Goal: Navigation & Orientation: Understand site structure

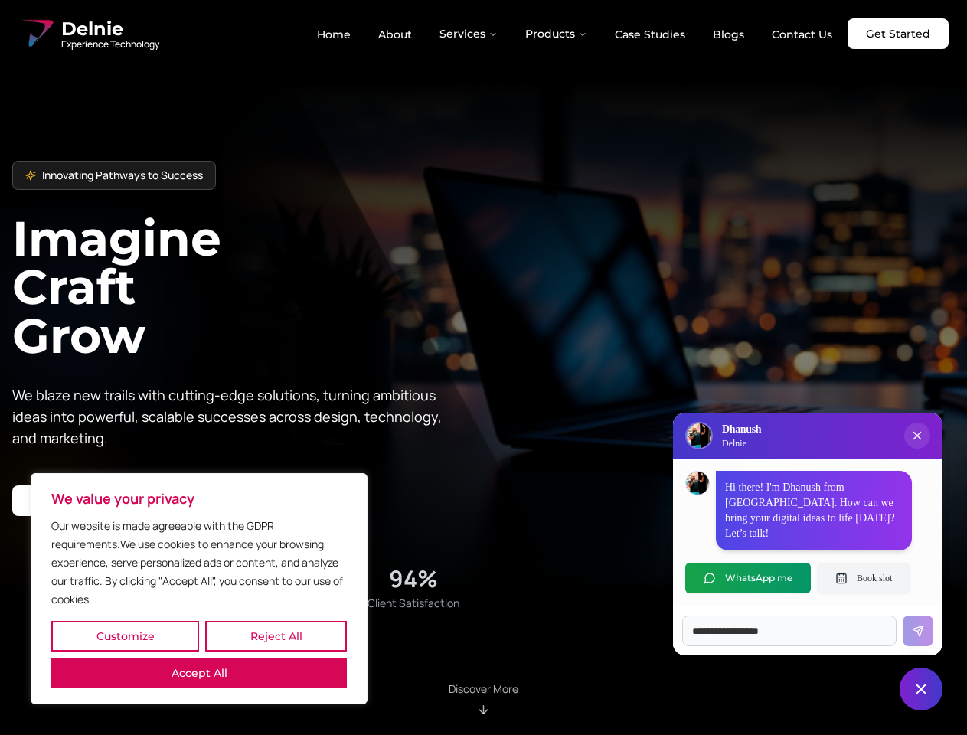
click at [125, 637] on button "Customize" at bounding box center [125, 636] width 148 height 31
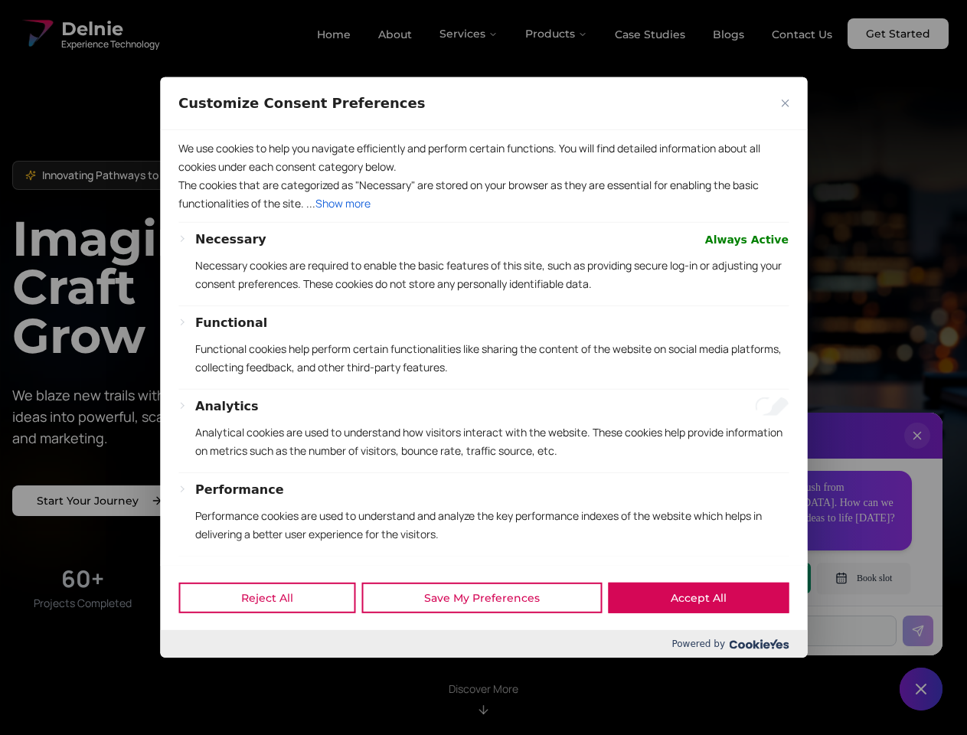
click at [276, 637] on div at bounding box center [483, 367] width 967 height 735
click at [199, 176] on p "We use cookies to help you navigate efficiently and perform certain functions. …" at bounding box center [483, 157] width 611 height 37
click at [483, 213] on p "The cookies that are categorized as "Necessary" are stored on your browser as t…" at bounding box center [483, 194] width 611 height 37
click at [470, 34] on div at bounding box center [483, 367] width 967 height 735
click at [557, 34] on div at bounding box center [483, 367] width 967 height 735
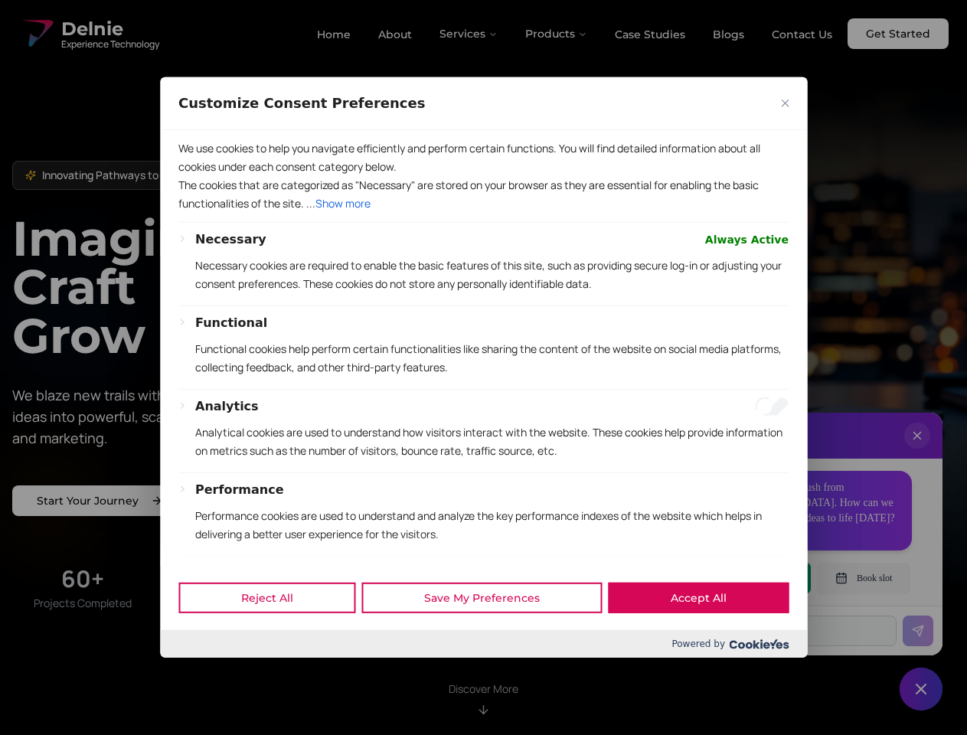
click at [918, 451] on div at bounding box center [483, 367] width 967 height 735
click at [748, 578] on div "Reject All Save My Preferences Accept All" at bounding box center [483, 597] width 647 height 65
click at [864, 578] on div at bounding box center [483, 367] width 967 height 735
click at [922, 689] on div at bounding box center [483, 367] width 967 height 735
